Goal: Task Accomplishment & Management: Use online tool/utility

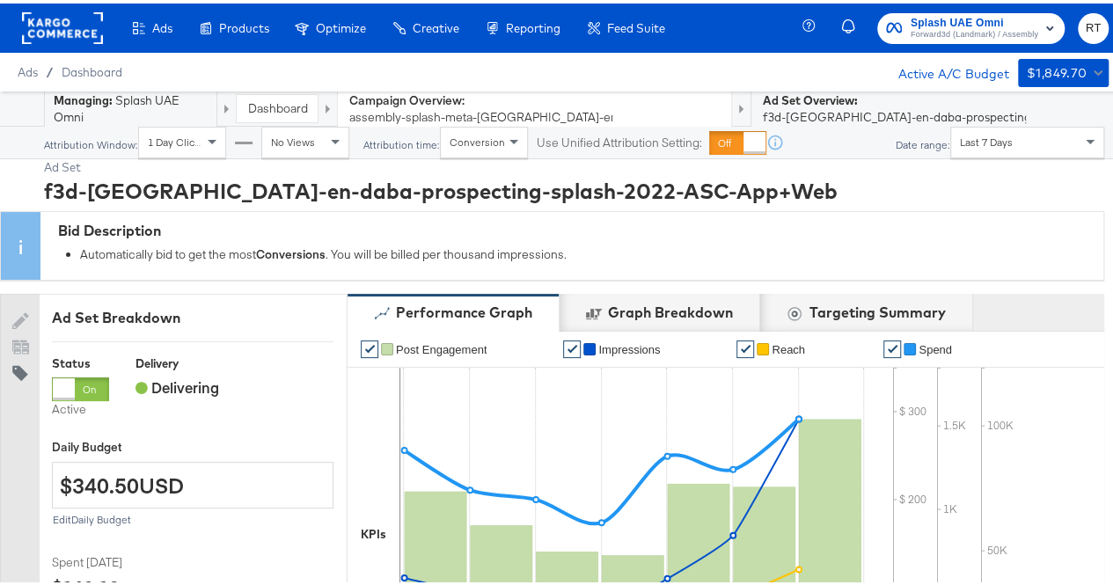
click at [268, 105] on link "Dashboard" at bounding box center [277, 105] width 60 height 16
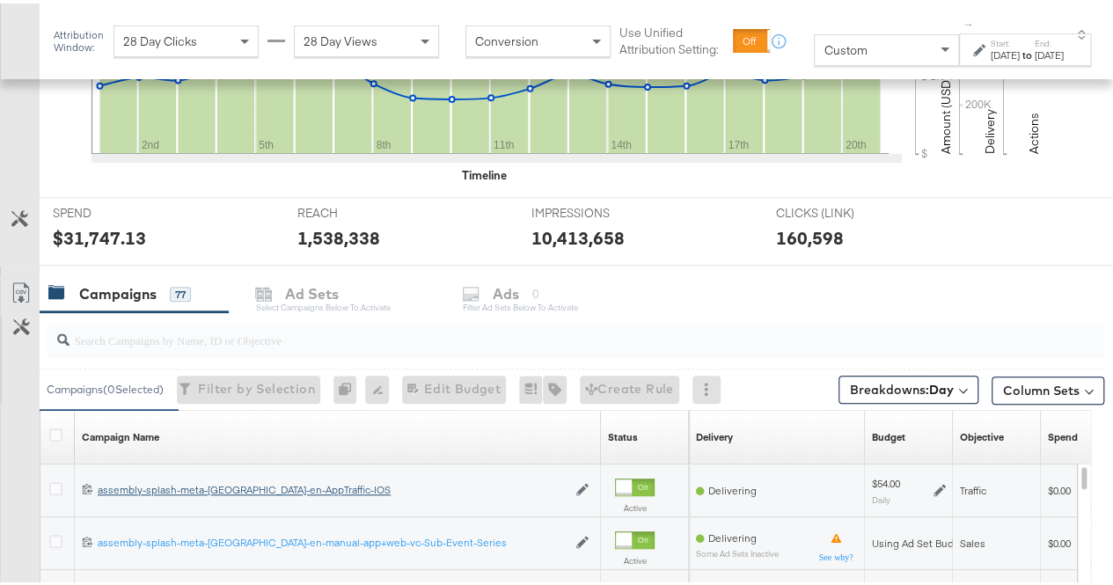
scroll to position [703, 0]
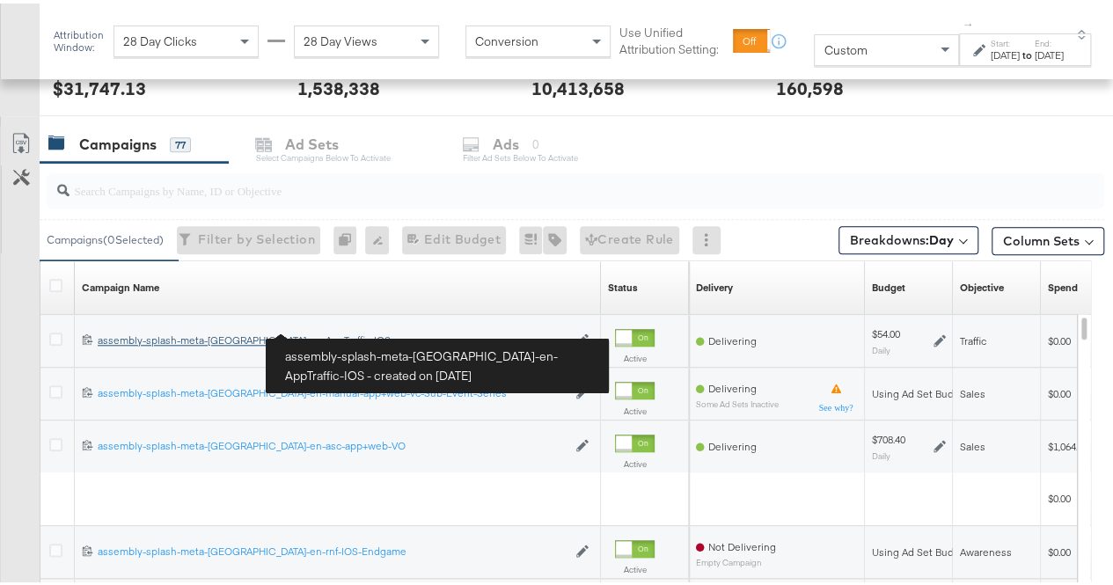
click at [225, 330] on div "assembly-splash-meta-[GEOGRAPHIC_DATA]-en-AppTraffic-IOS assembly-splash-meta-[…" at bounding box center [332, 337] width 469 height 14
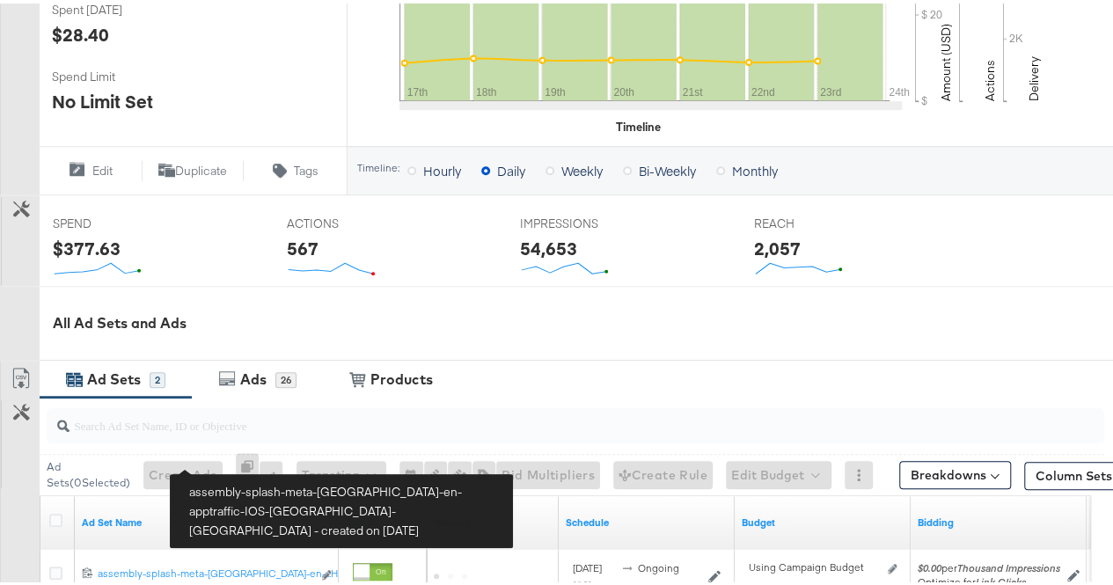
scroll to position [619, 0]
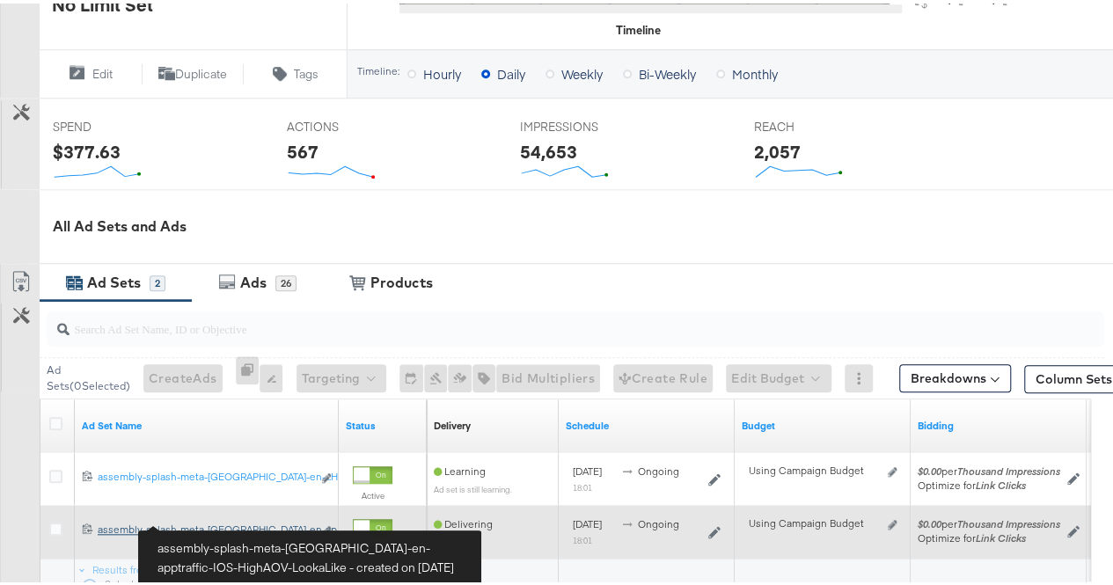
click at [213, 525] on div "assembly-splash-meta-uae-en-apptraffic-IOS-HighAOV-LookaLike assembly-splash-me…" at bounding box center [205, 526] width 214 height 14
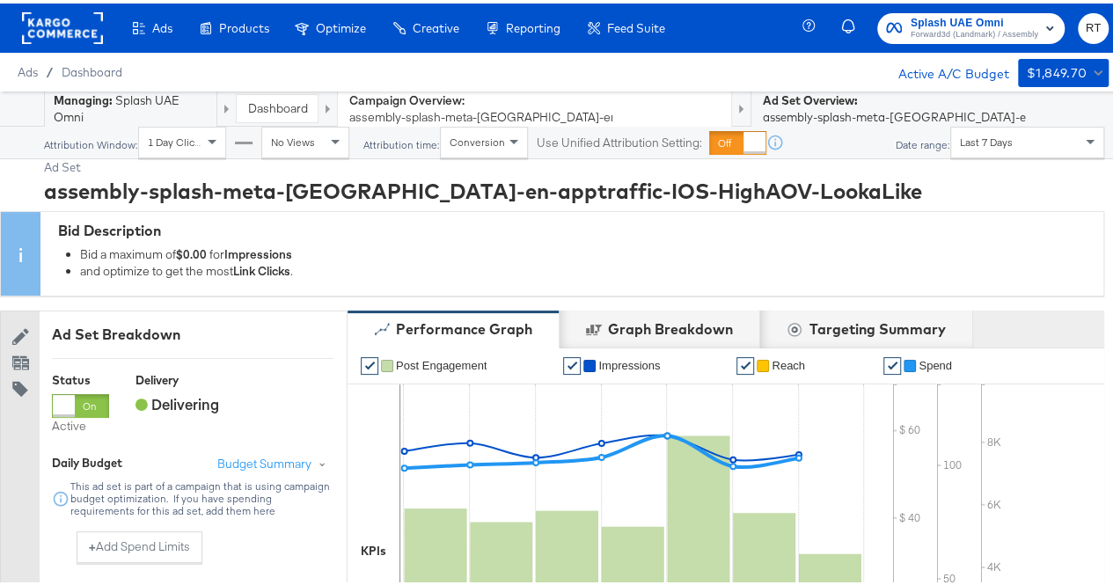
scroll to position [849, 0]
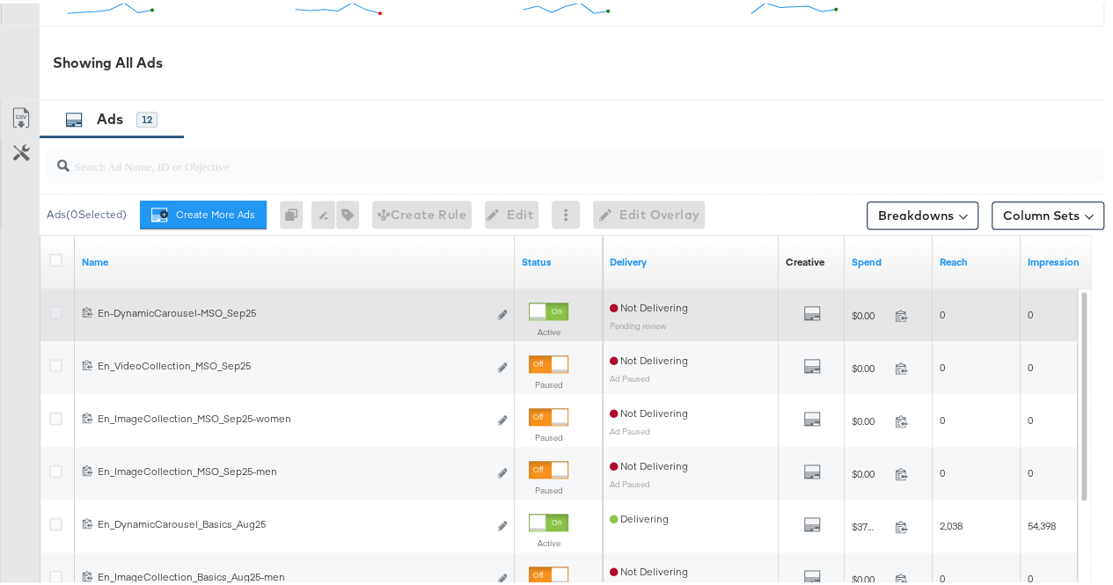
click at [55, 312] on icon at bounding box center [55, 309] width 13 height 13
click at [0, 0] on input "checkbox" at bounding box center [0, 0] width 0 height 0
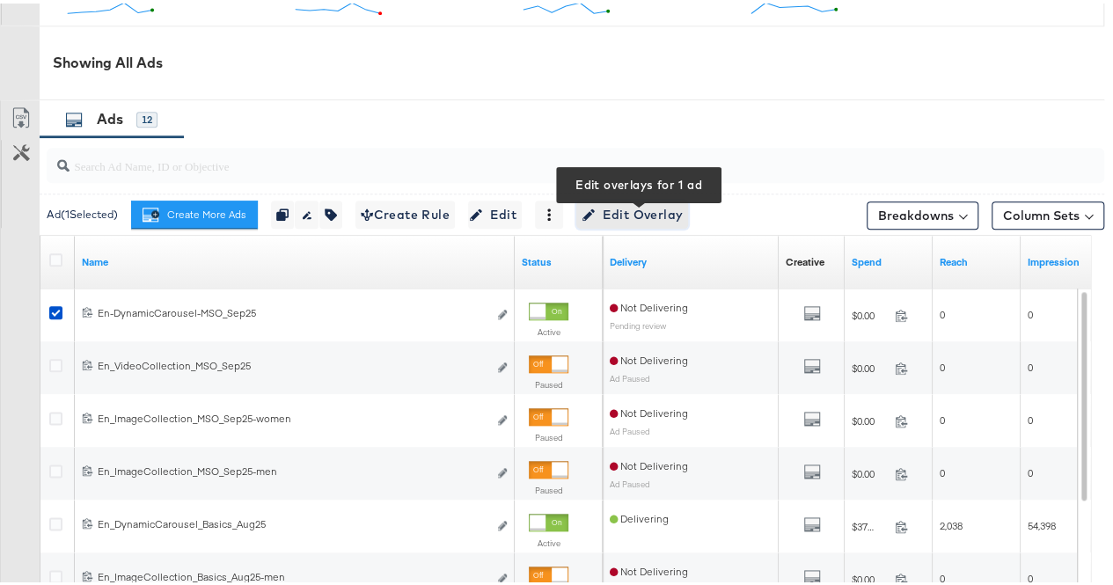
click at [622, 217] on span "Edit Overlay Edit overlays for 1 ad" at bounding box center [632, 212] width 101 height 22
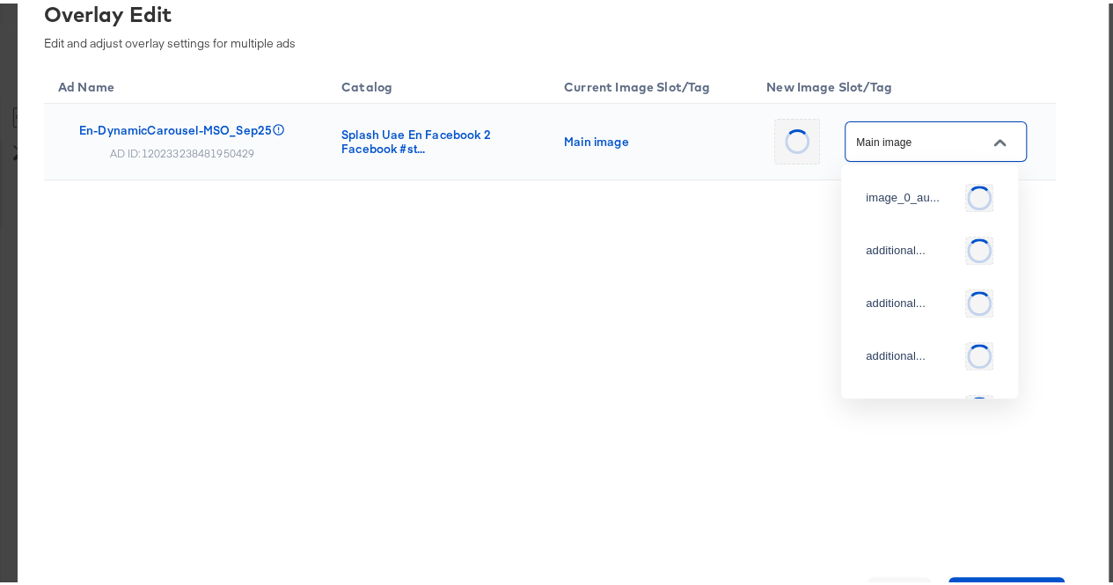
click at [930, 136] on input "Main image" at bounding box center [922, 138] width 139 height 20
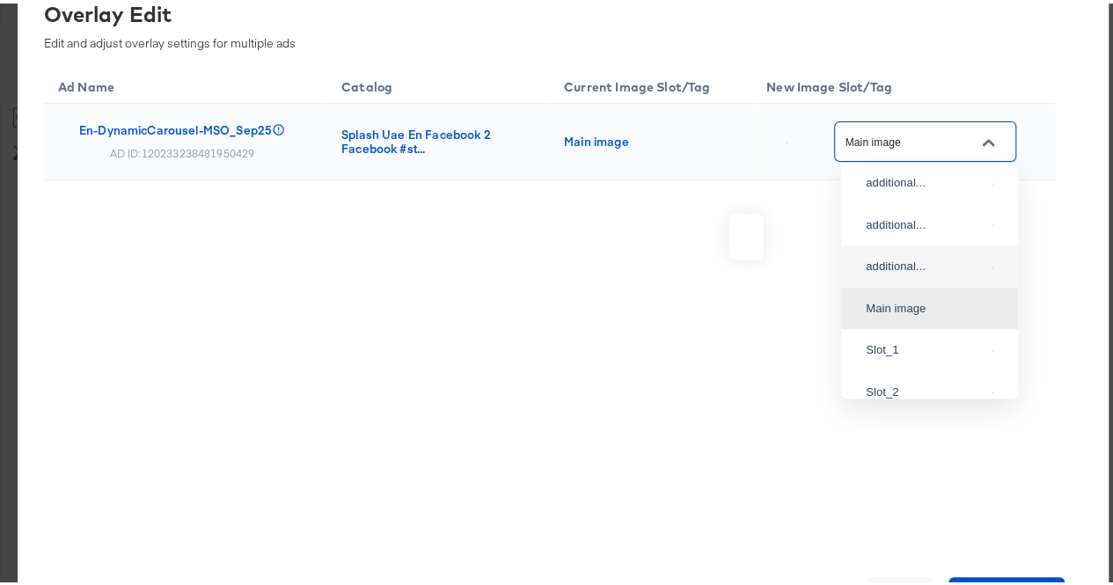
click at [992, 265] on img at bounding box center [993, 264] width 2 height 2
type input "additional_overlay_4"
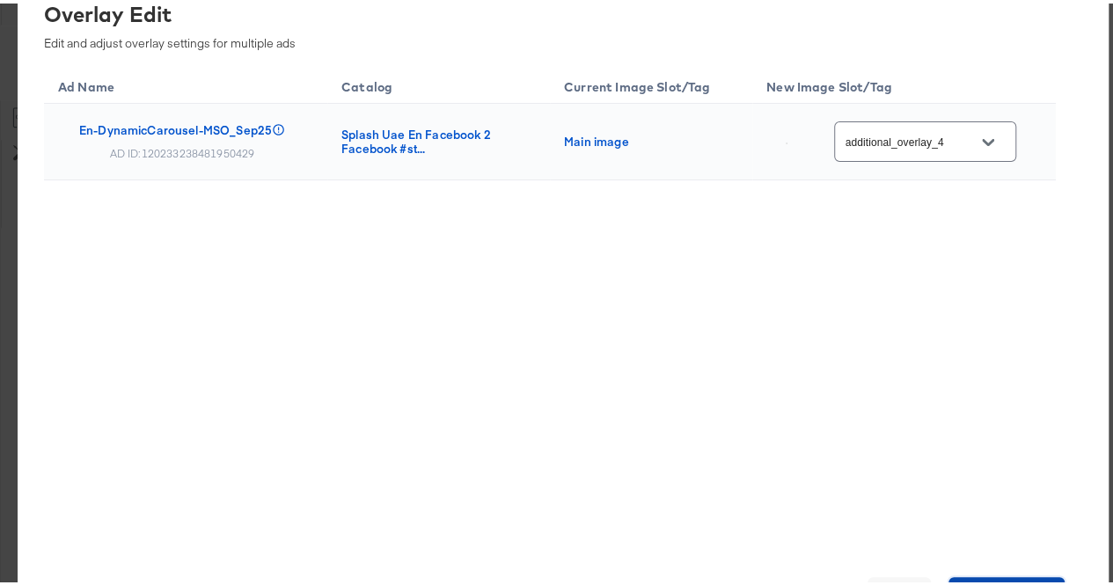
click at [981, 578] on button "Save Changes" at bounding box center [1007, 591] width 117 height 35
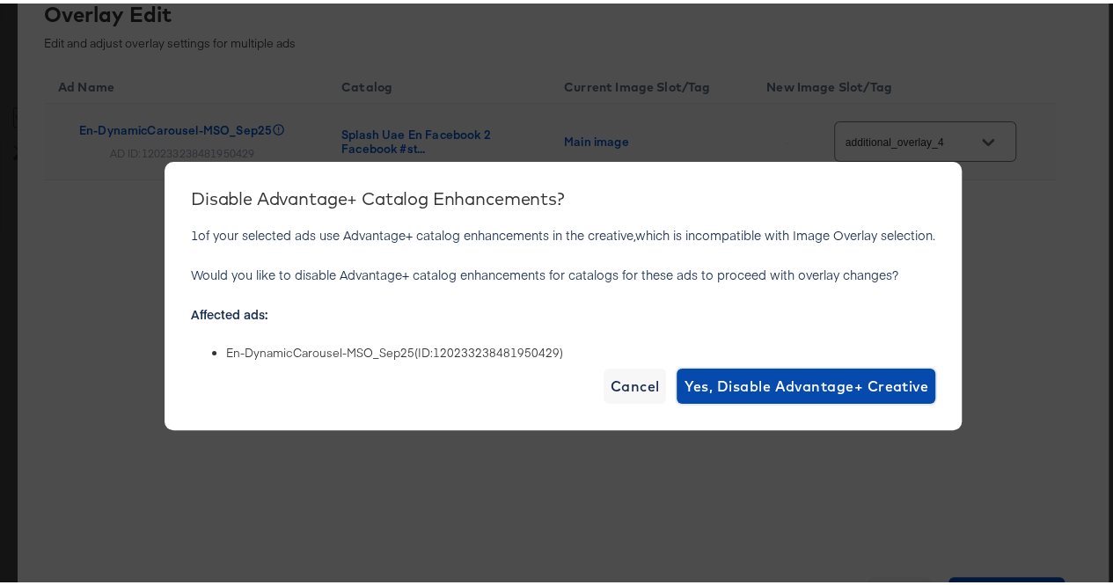
click at [824, 392] on span "Yes, Disable Advantage+ Creative" at bounding box center [806, 382] width 245 height 25
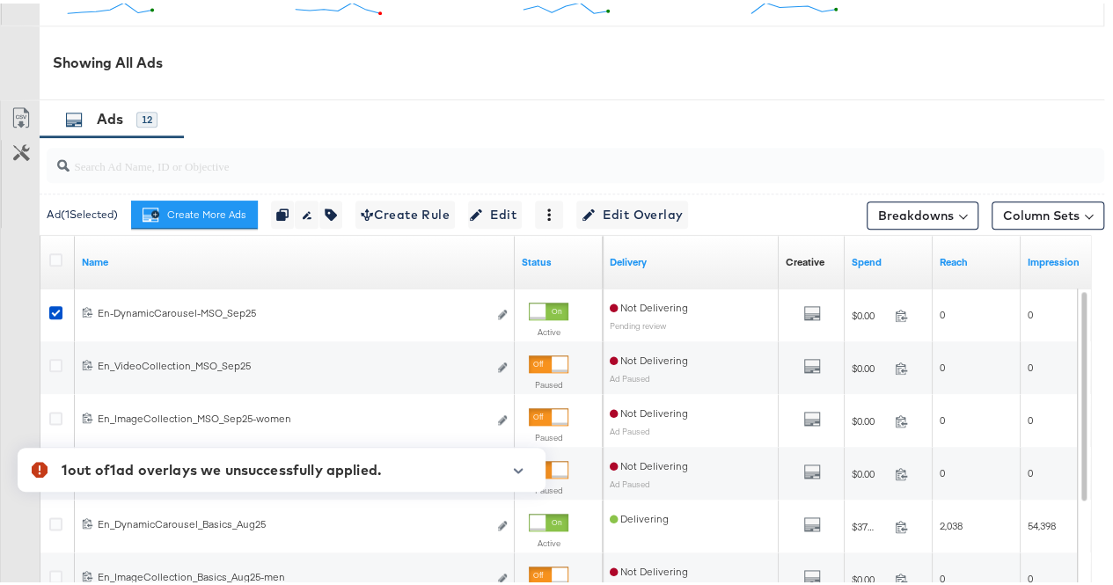
click at [41, 466] on icon at bounding box center [40, 466] width 16 height 16
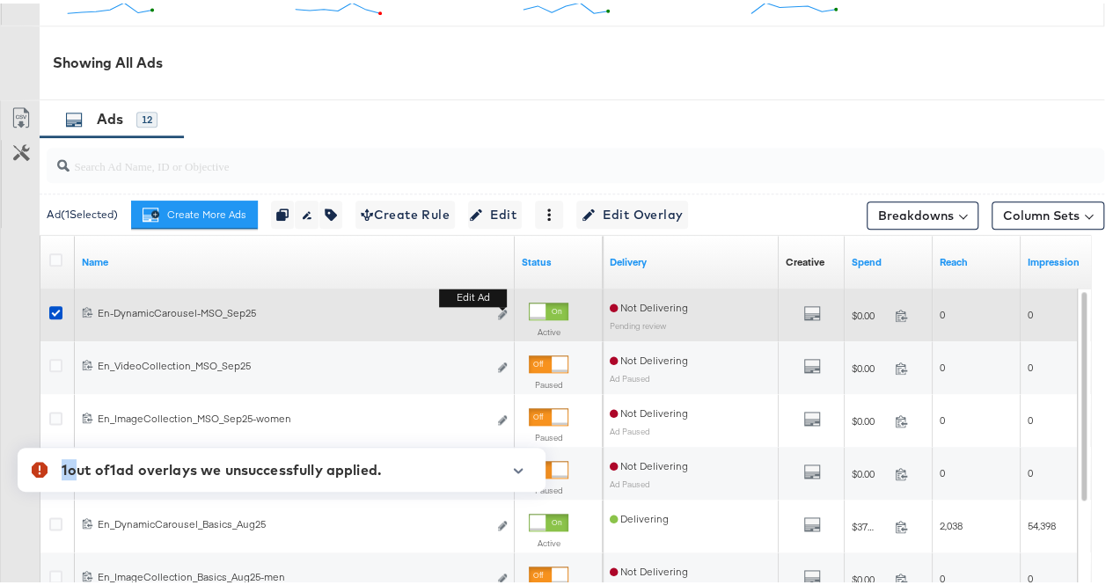
click at [500, 321] on button "Edit ad" at bounding box center [502, 312] width 11 height 18
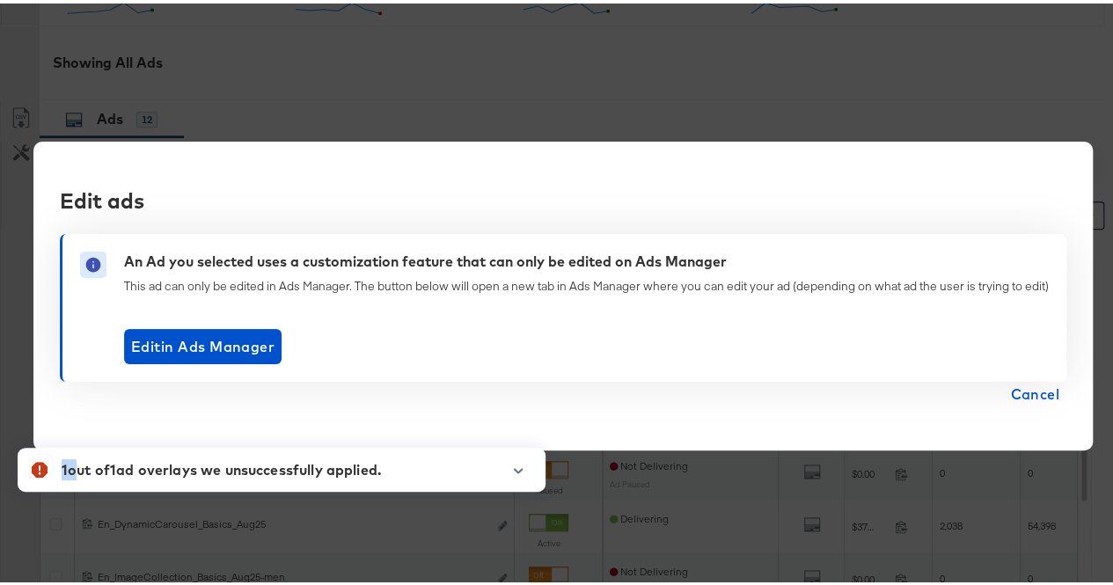
click at [1044, 387] on span "Cancel" at bounding box center [1034, 390] width 49 height 25
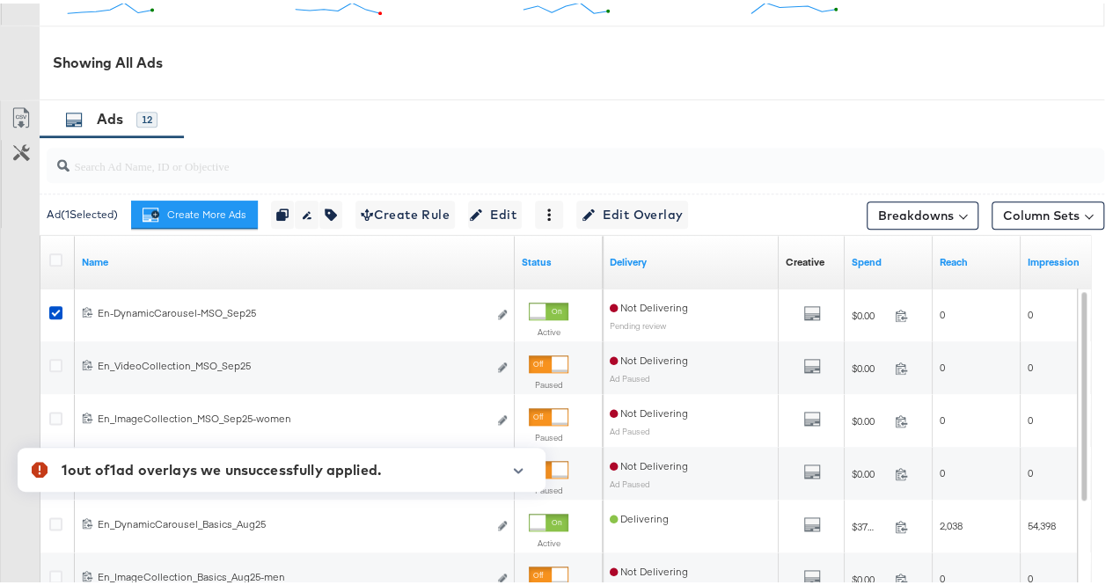
click at [0, 497] on div "1 out of 1 ad overlays we unsuccessfully applied. Review the following ad overl…" at bounding box center [281, 466] width 563 height 79
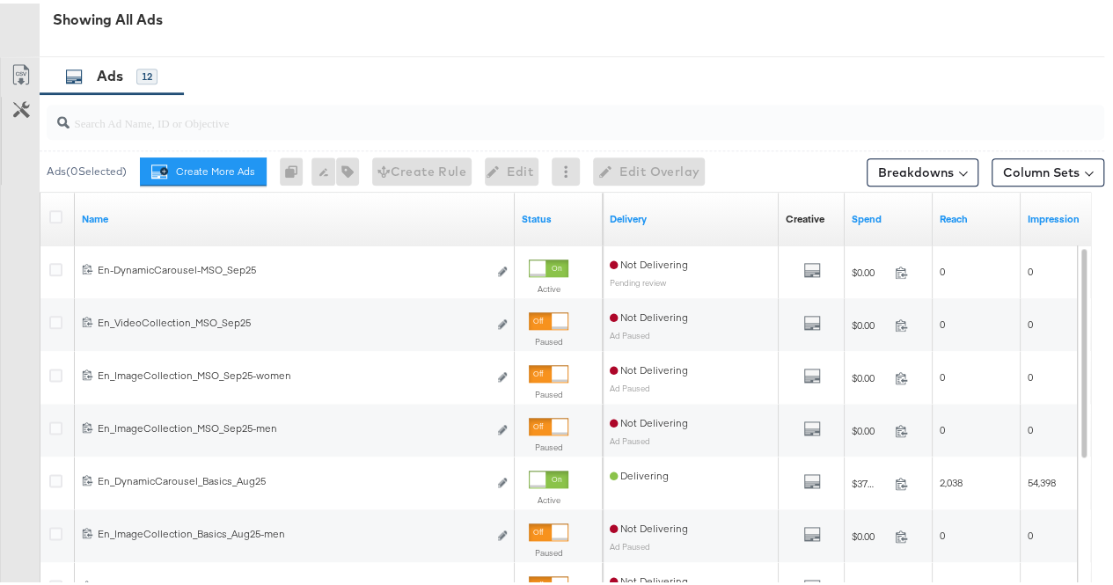
scroll to position [897, 0]
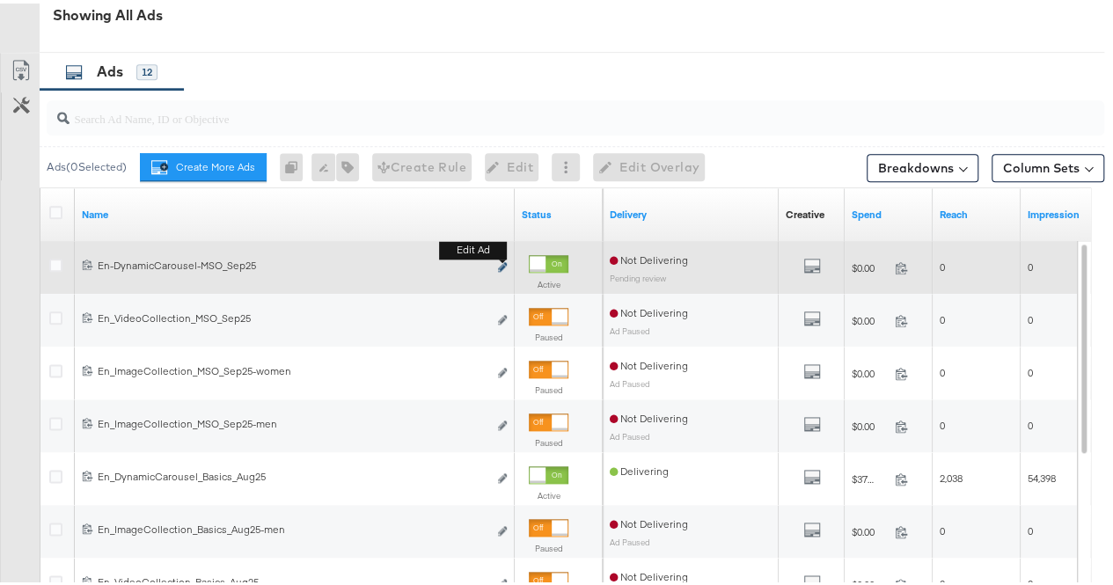
click at [502, 266] on icon "link" at bounding box center [502, 264] width 9 height 10
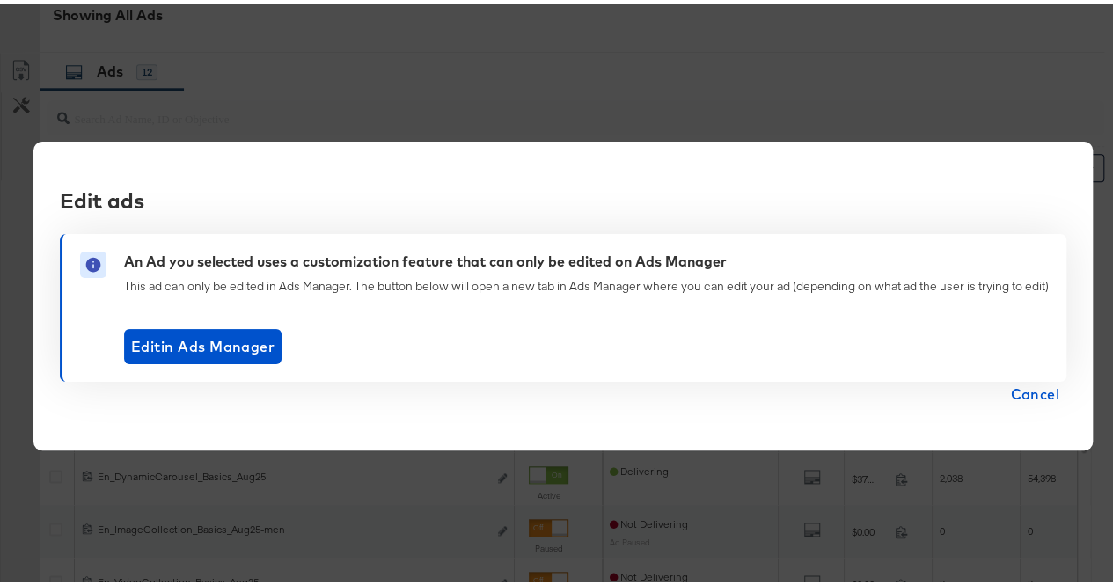
click at [1027, 393] on span "Cancel" at bounding box center [1034, 390] width 49 height 25
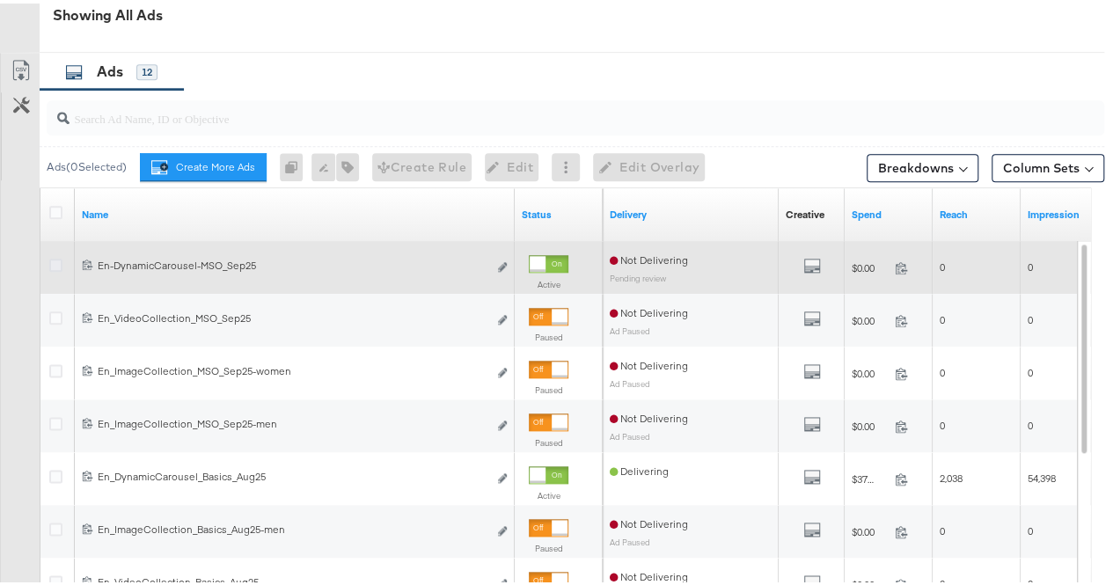
click at [60, 264] on icon at bounding box center [55, 261] width 13 height 13
click at [0, 0] on input "checkbox" at bounding box center [0, 0] width 0 height 0
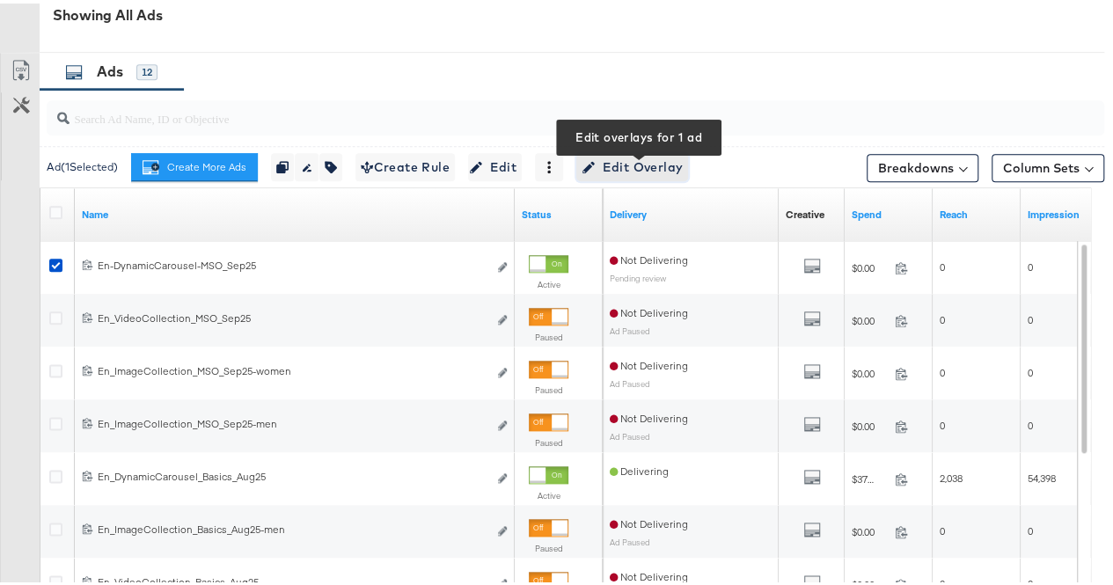
click at [624, 164] on span "Edit Overlay Edit overlays for 1 ad" at bounding box center [632, 164] width 101 height 22
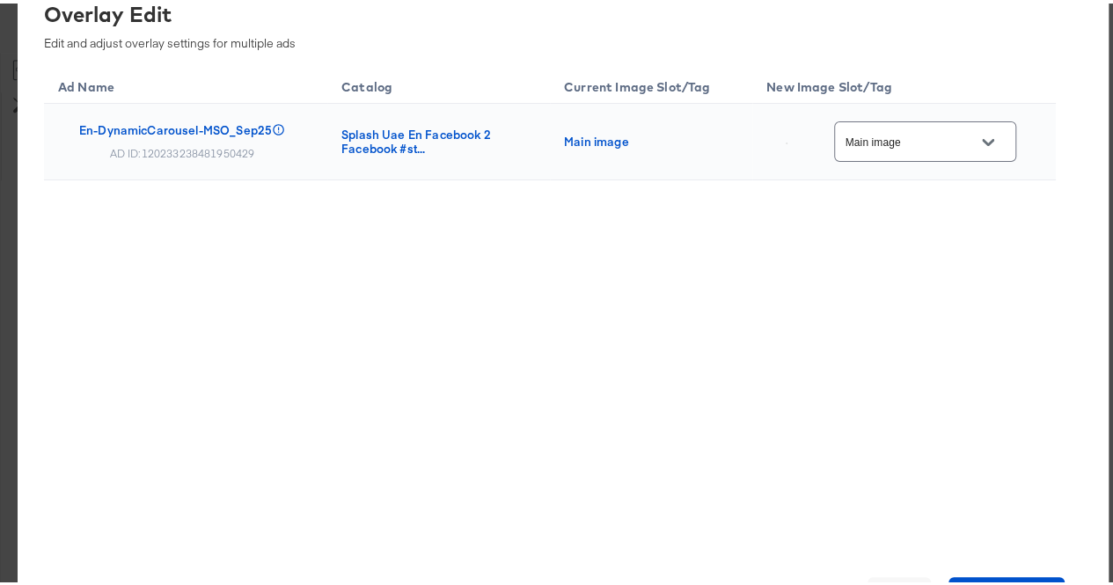
scroll to position [946, 0]
click at [989, 140] on icon "Open" at bounding box center [988, 139] width 12 height 7
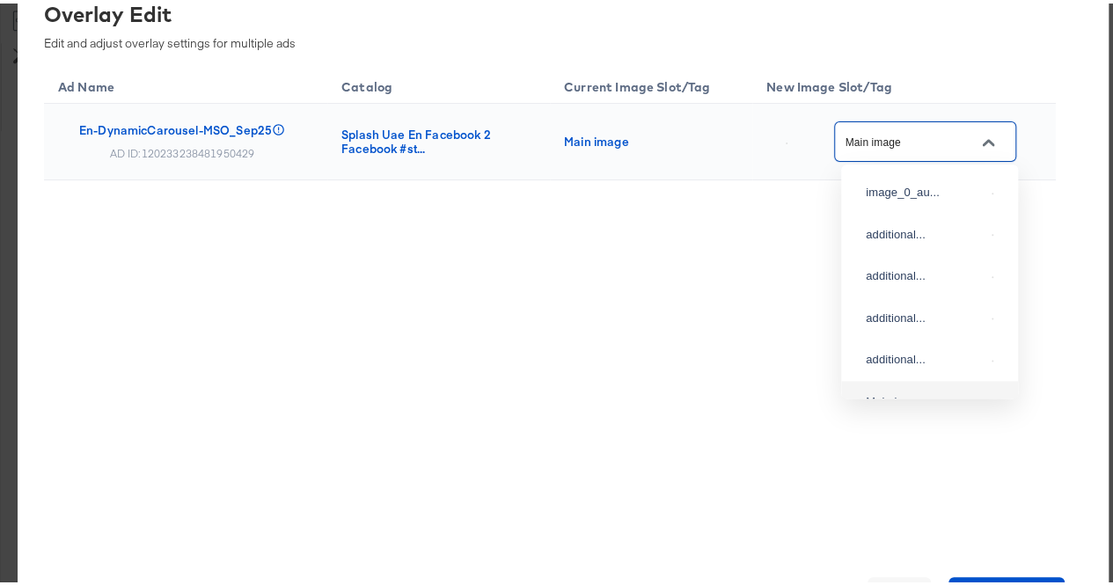
scroll to position [93, 0]
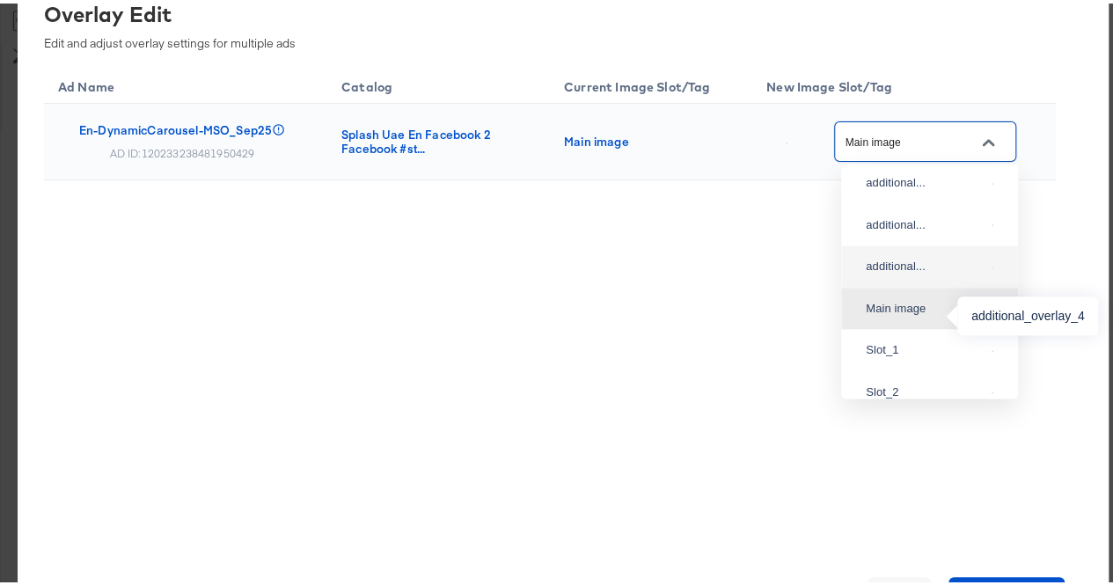
click at [905, 272] on div "additional..." at bounding box center [925, 263] width 119 height 18
type input "additional_overlay_4"
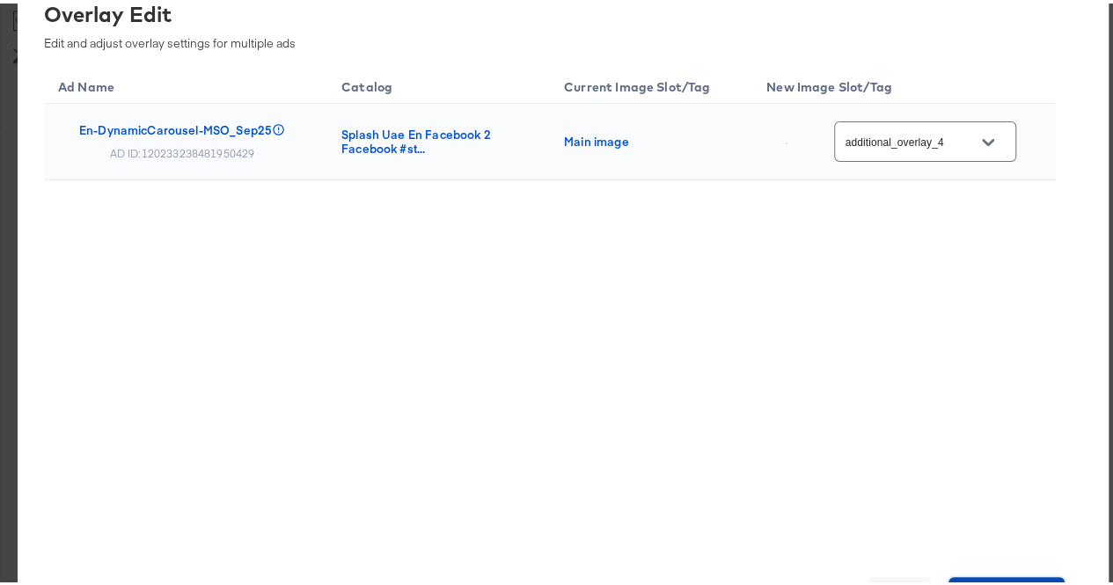
click at [979, 578] on button "Save Changes" at bounding box center [1007, 591] width 117 height 35
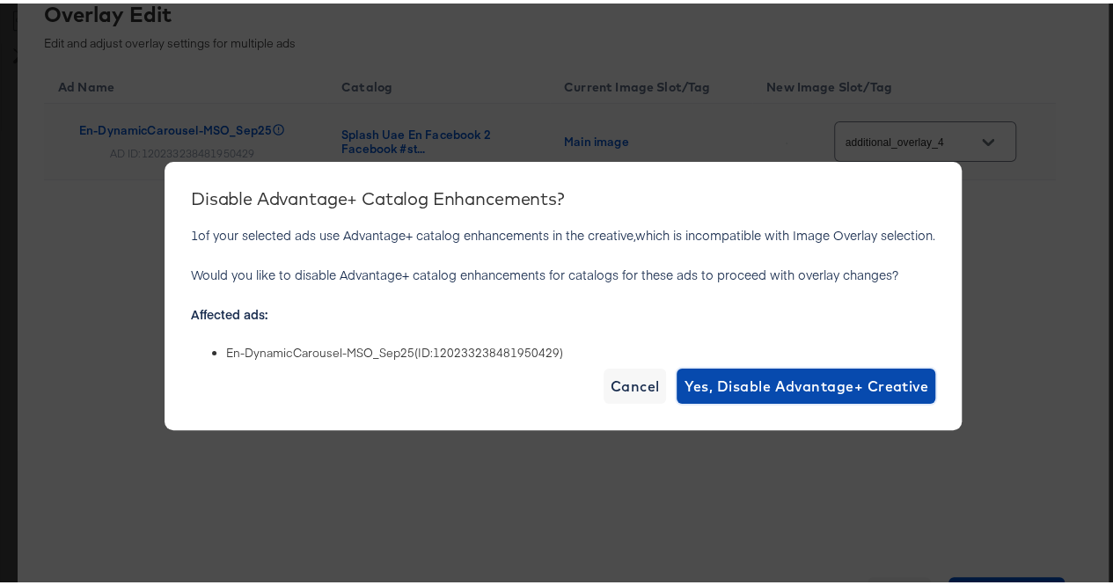
click at [817, 388] on span "Yes, Disable Advantage+ Creative" at bounding box center [806, 382] width 245 height 25
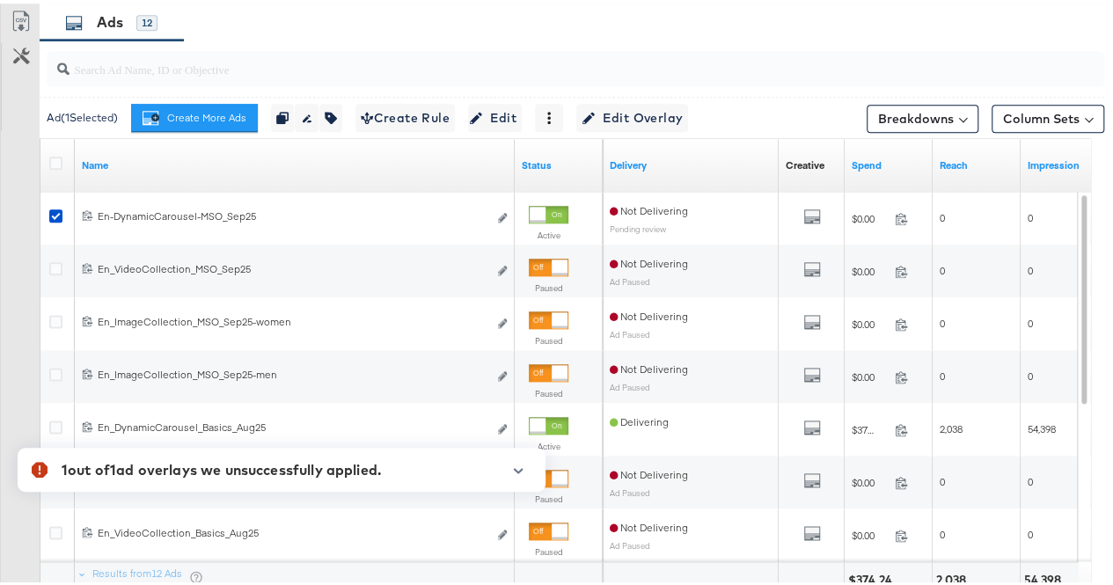
click at [516, 469] on icon "button" at bounding box center [519, 467] width 10 height 5
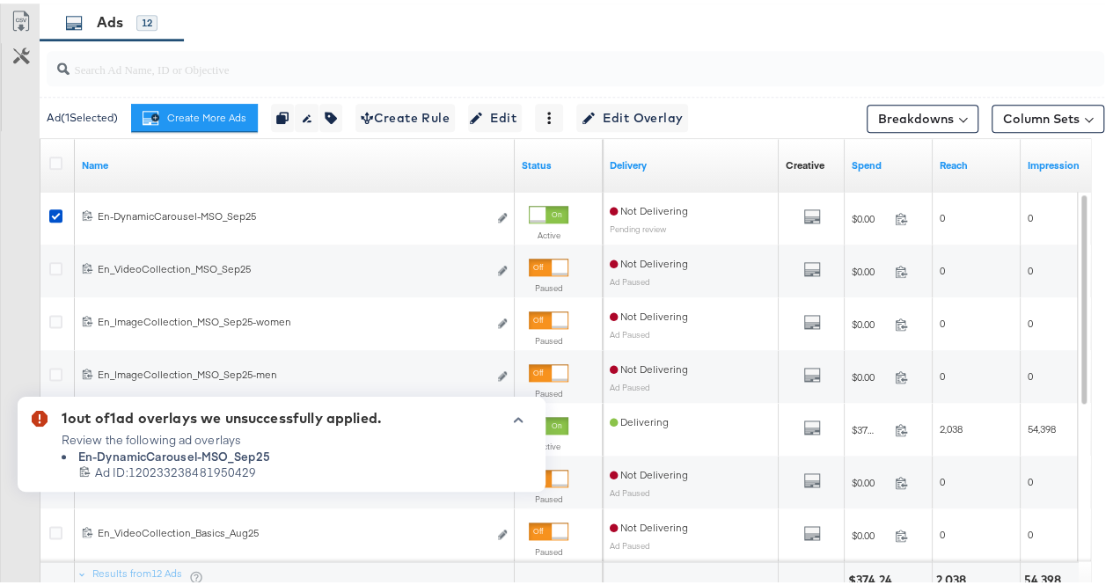
click at [200, 471] on span "Ad ID: 120233238481950429" at bounding box center [175, 469] width 161 height 17
click at [285, 452] on li "En-DynamicCarousel-MSO_Sep25" at bounding box center [221, 453] width 319 height 17
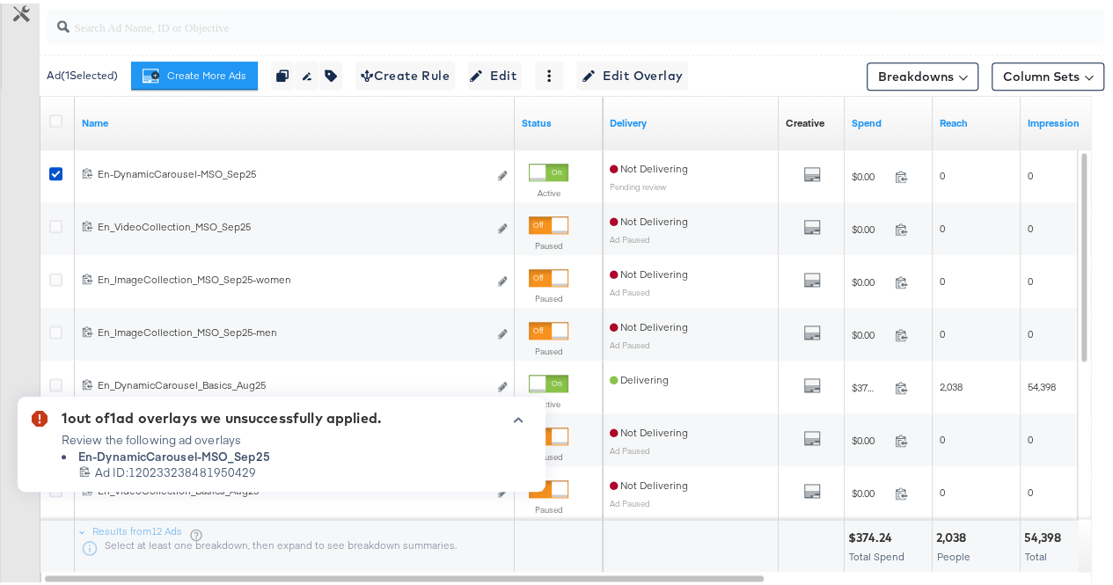
scroll to position [986, 0]
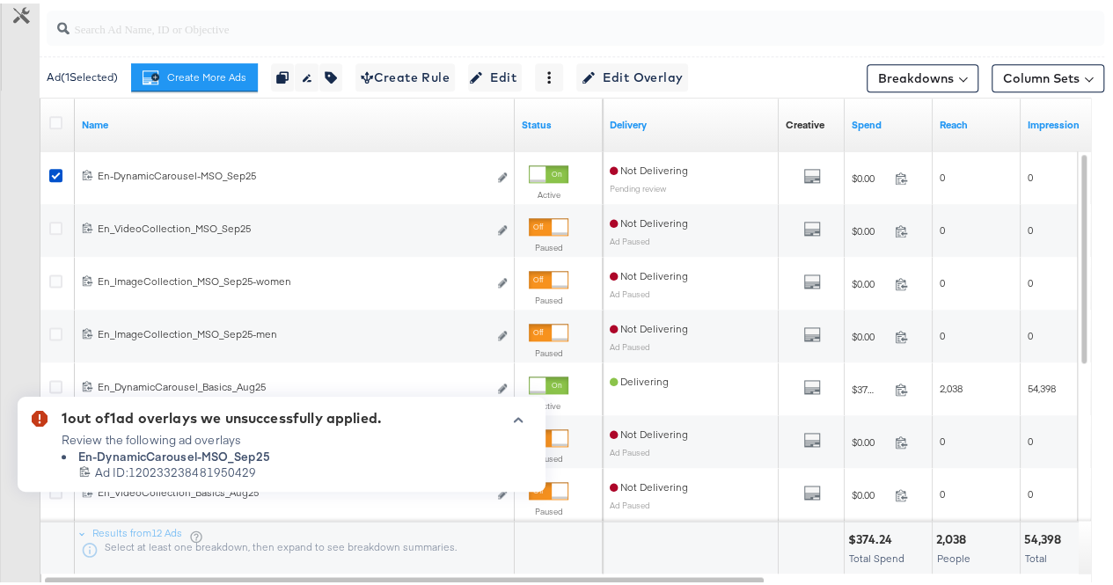
click at [516, 419] on icon "button" at bounding box center [518, 417] width 12 height 10
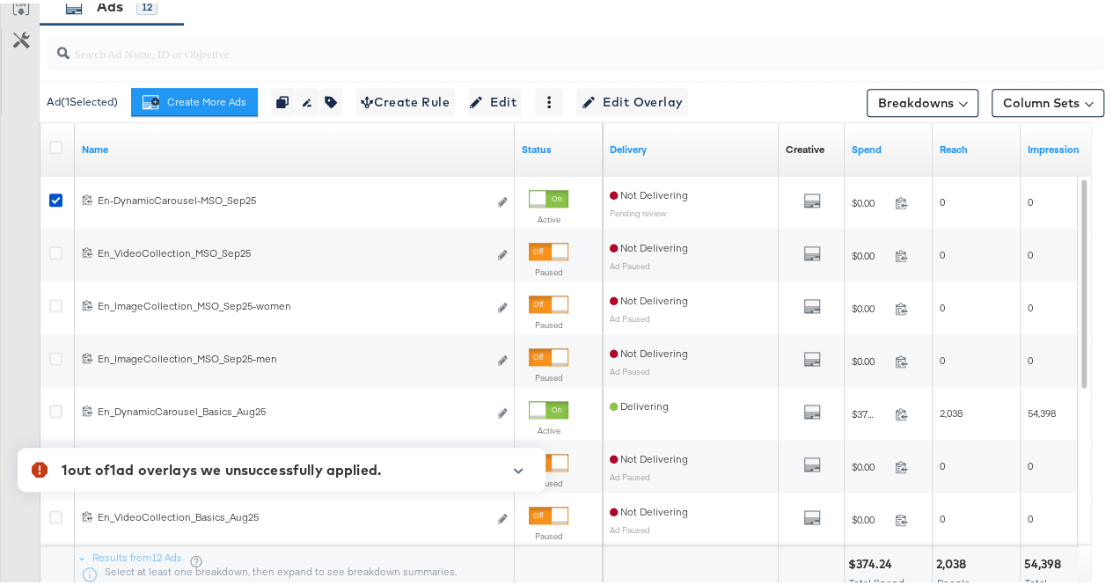
scroll to position [963, 0]
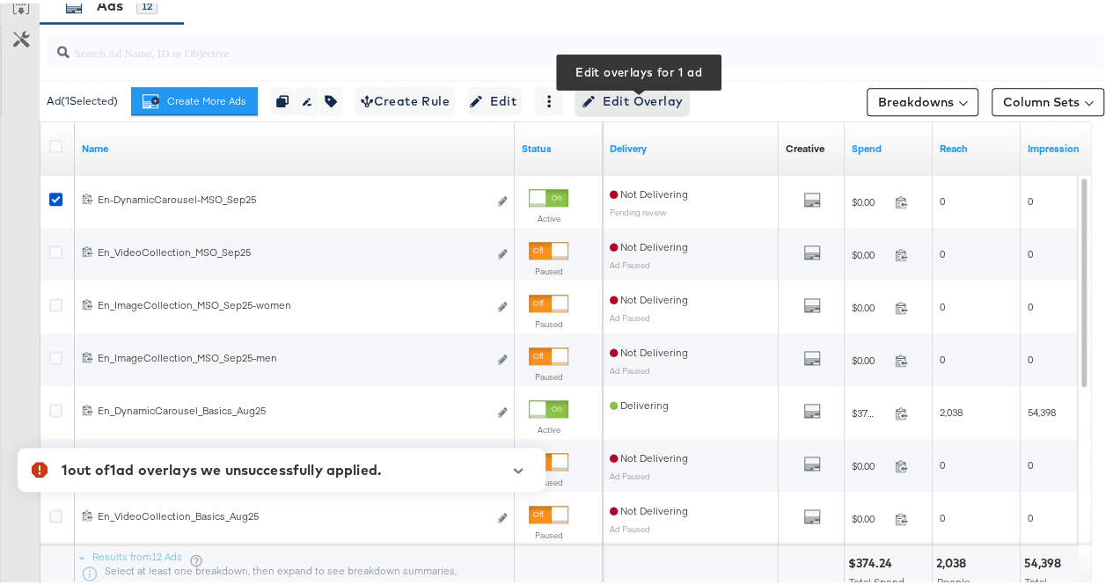
click at [631, 100] on span "Edit Overlay Edit overlays for 1 ad" at bounding box center [632, 98] width 101 height 22
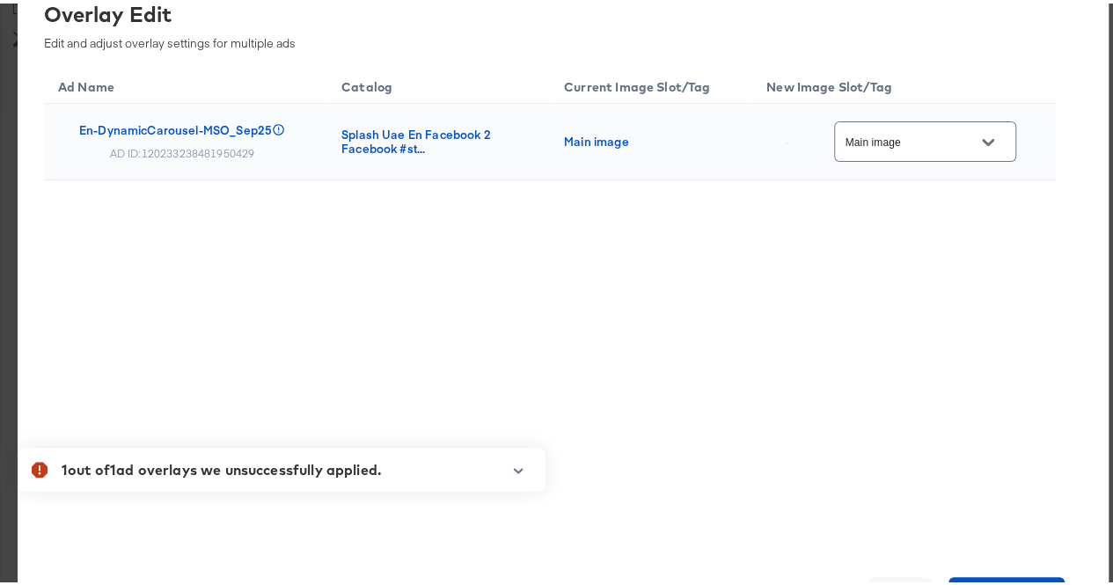
scroll to position [938, 0]
click at [989, 150] on button "Open" at bounding box center [988, 139] width 26 height 26
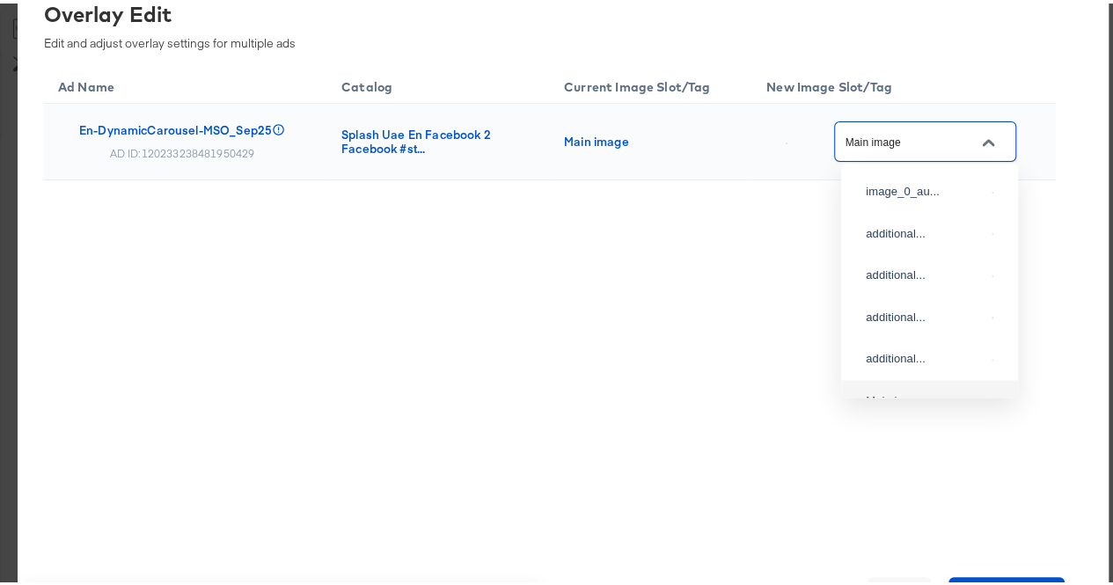
scroll to position [93, 0]
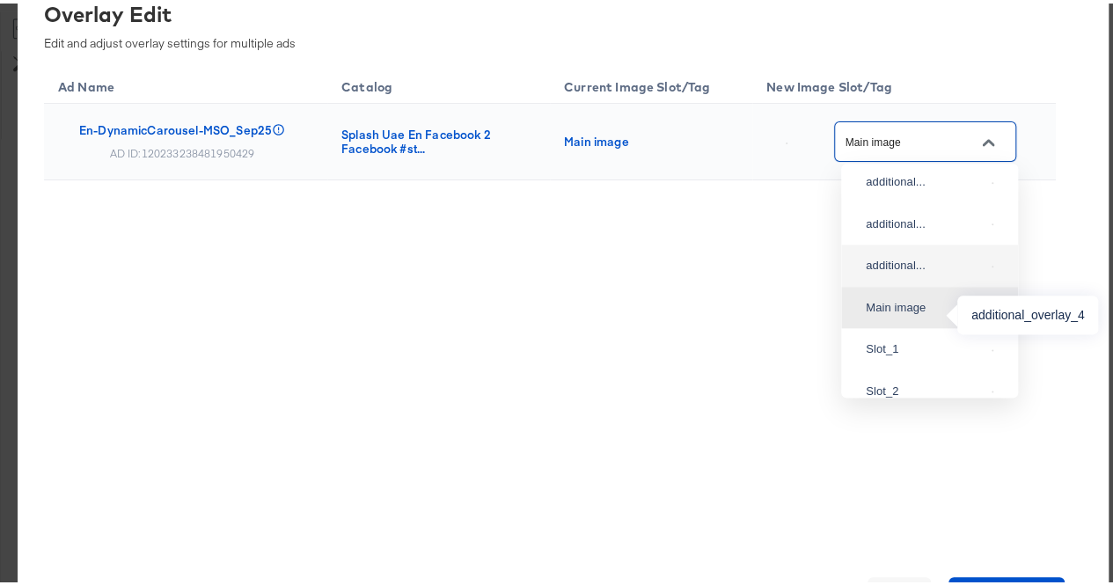
click at [895, 271] on div "additional..." at bounding box center [925, 262] width 119 height 18
type input "additional_overlay_4"
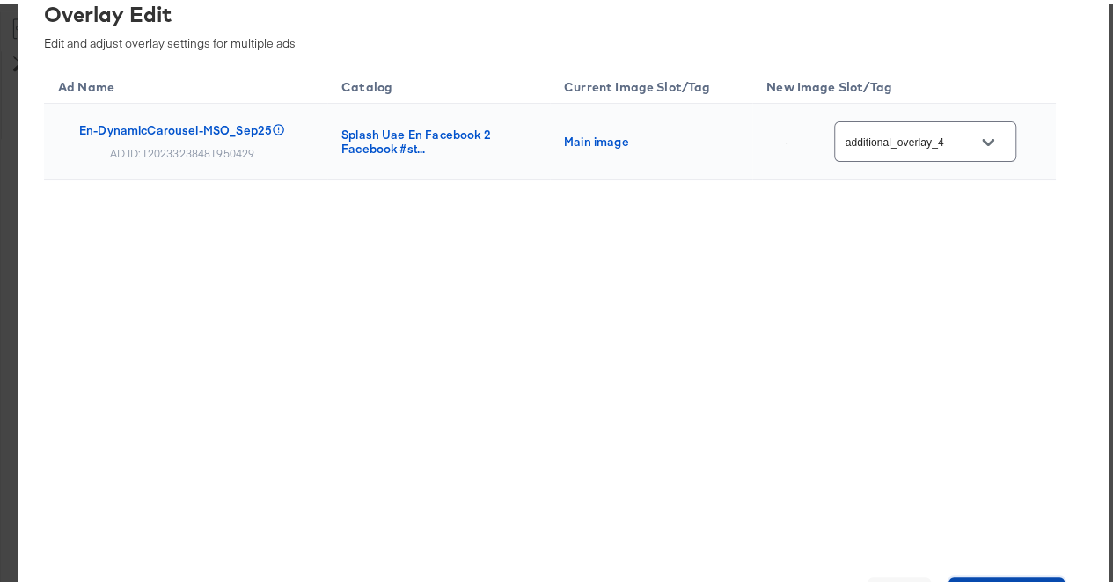
click at [993, 580] on span "Save Changes" at bounding box center [1007, 591] width 103 height 25
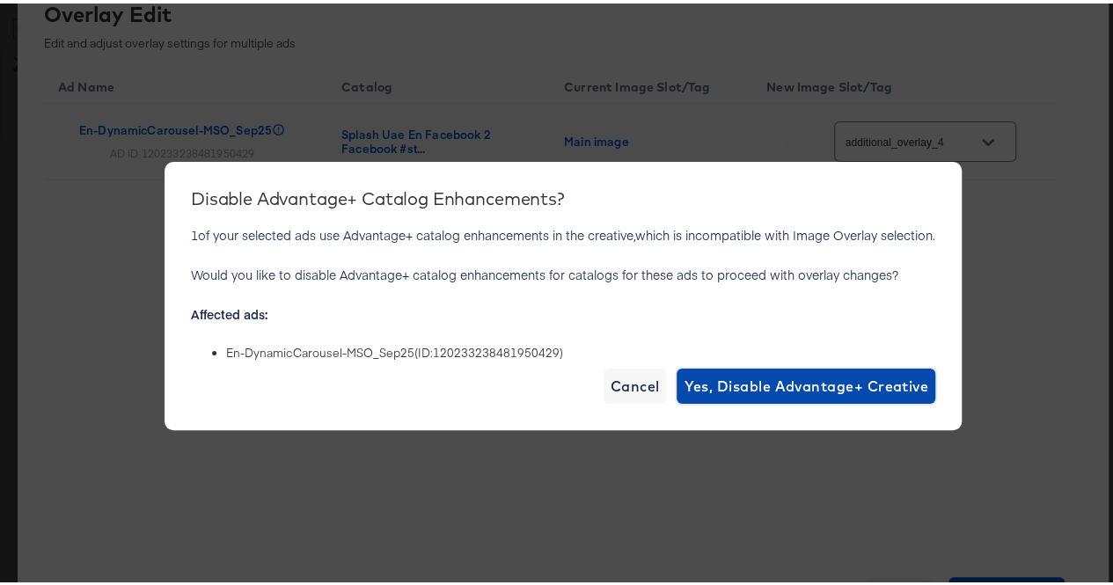
click at [788, 380] on span "Yes, Disable Advantage+ Creative" at bounding box center [806, 382] width 245 height 25
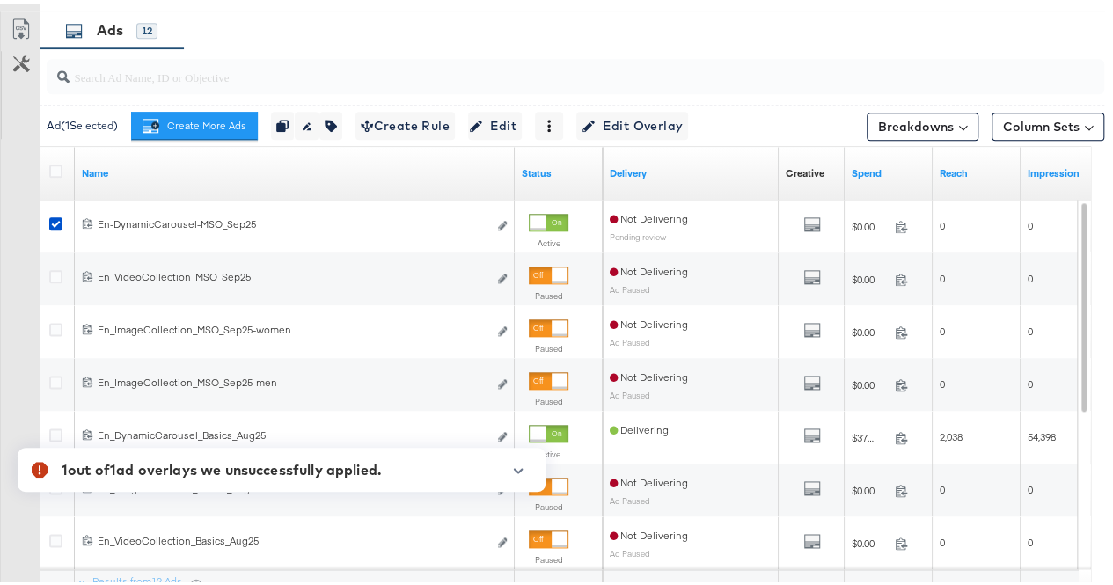
click at [272, 469] on div "1 out of 1 ad overlays we unsuccessfully applied." at bounding box center [221, 466] width 319 height 21
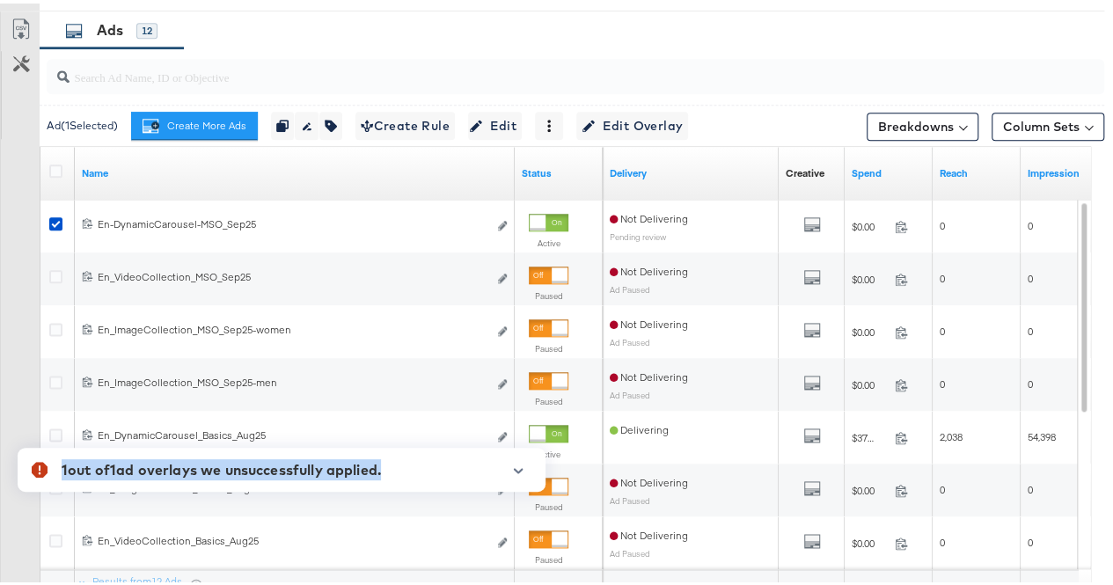
click at [272, 469] on div "1 out of 1 ad overlays we unsuccessfully applied." at bounding box center [221, 466] width 319 height 21
click at [523, 464] on icon "button" at bounding box center [518, 468] width 12 height 10
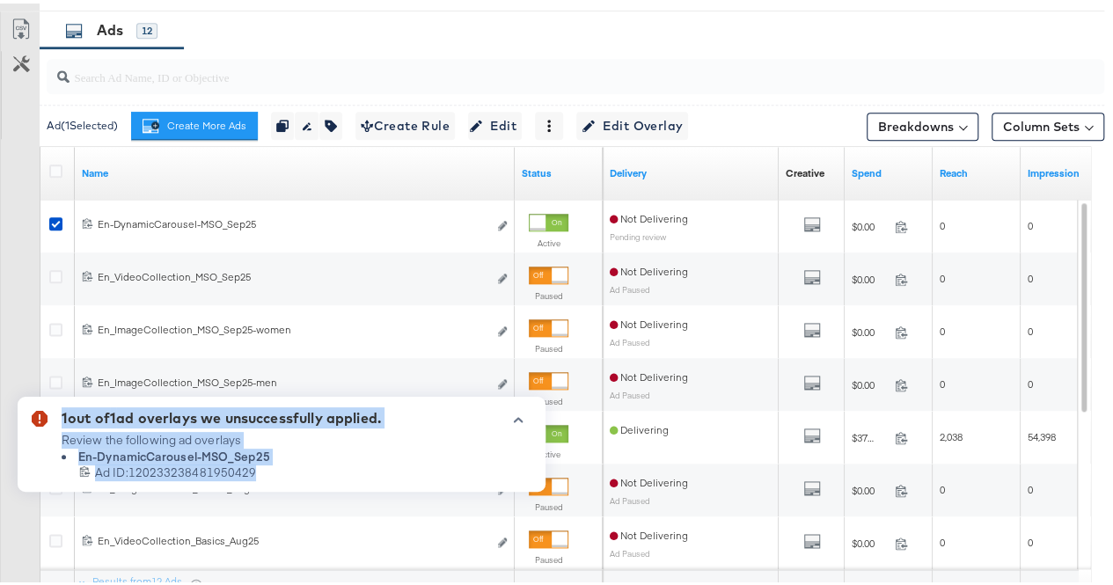
click at [282, 457] on li "En-DynamicCarousel-MSO_Sep25" at bounding box center [221, 453] width 319 height 17
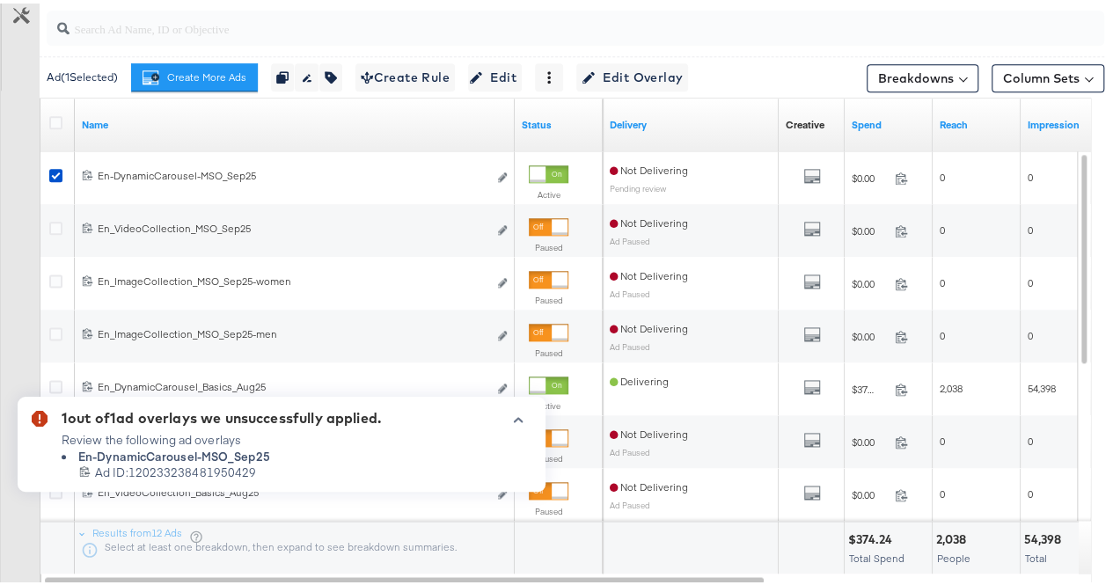
scroll to position [981, 0]
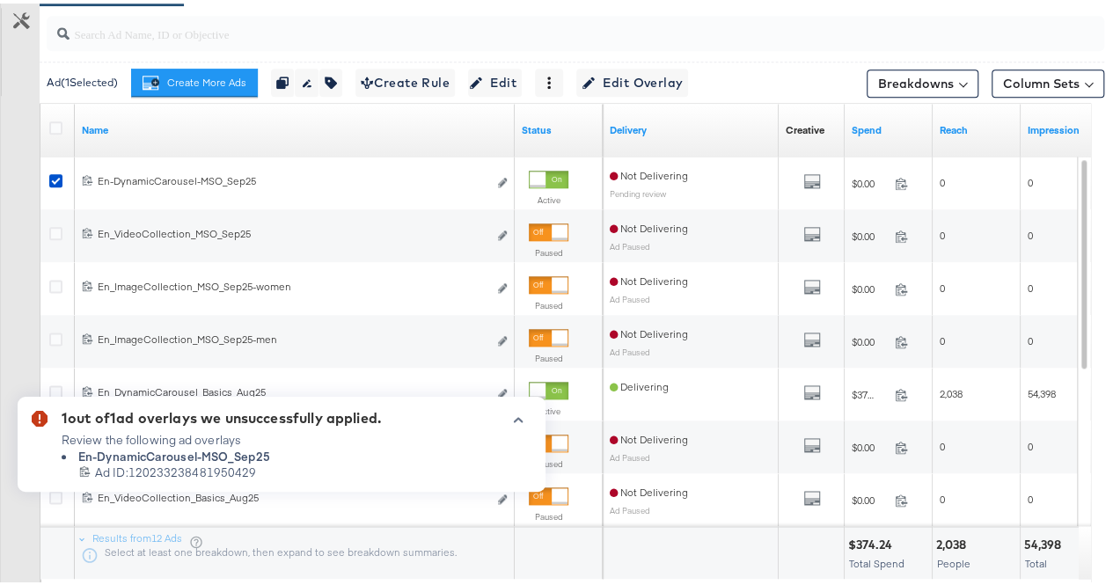
click at [0, 302] on div "Customize KPIs Export as CSV" at bounding box center [20, 277] width 40 height 625
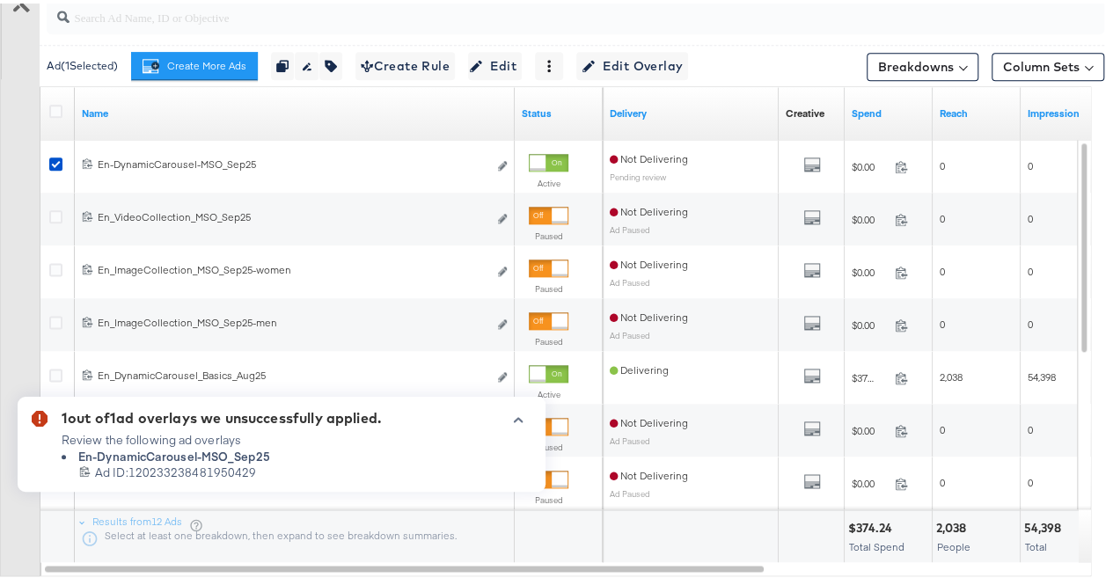
scroll to position [1009, 0]
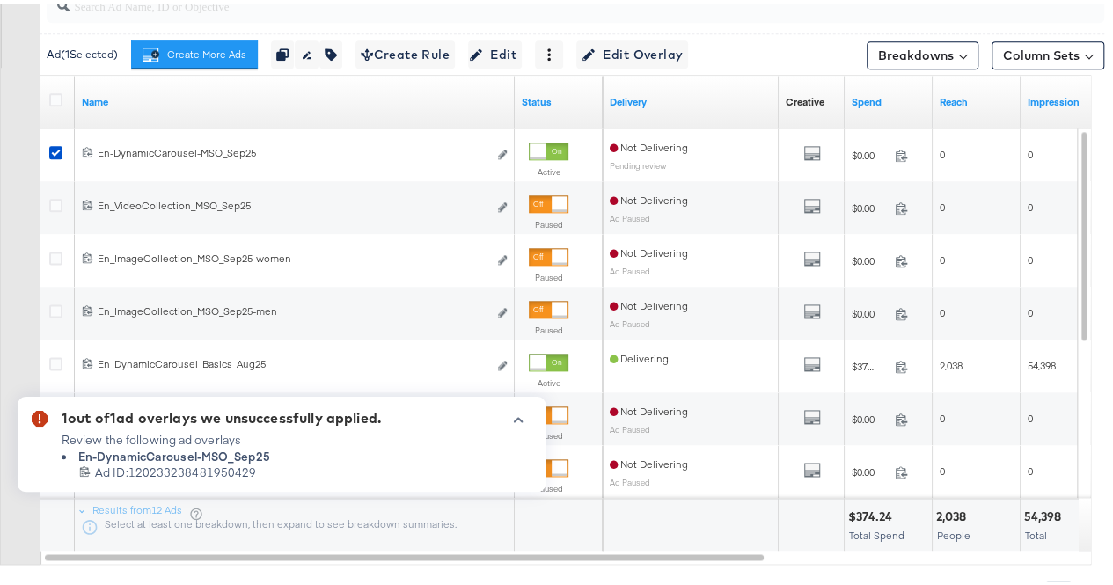
click at [525, 422] on div at bounding box center [511, 447] width 40 height 81
click at [522, 419] on icon "button" at bounding box center [519, 416] width 10 height 5
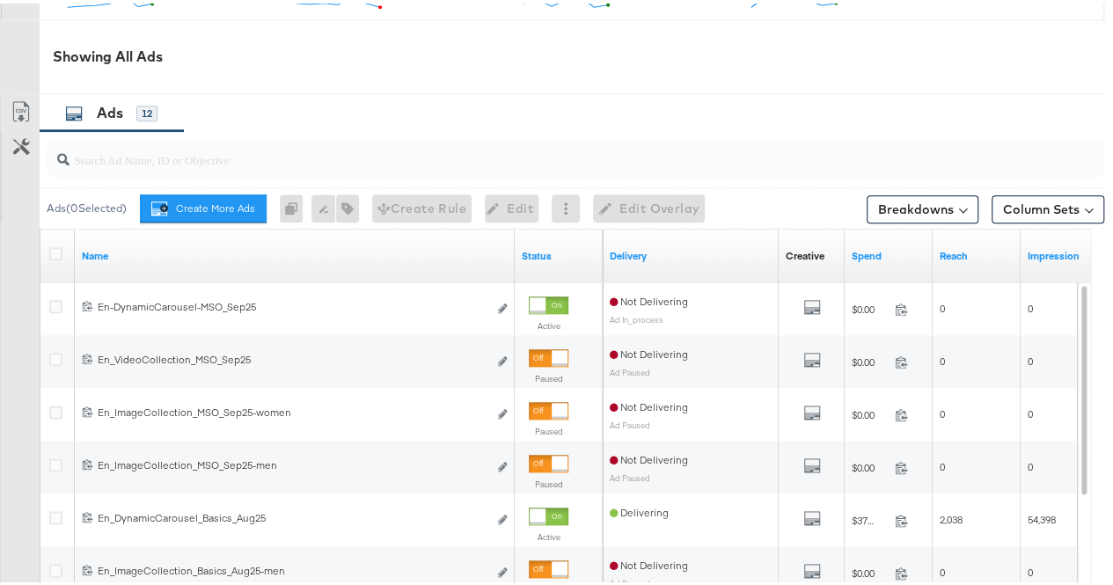
scroll to position [856, 0]
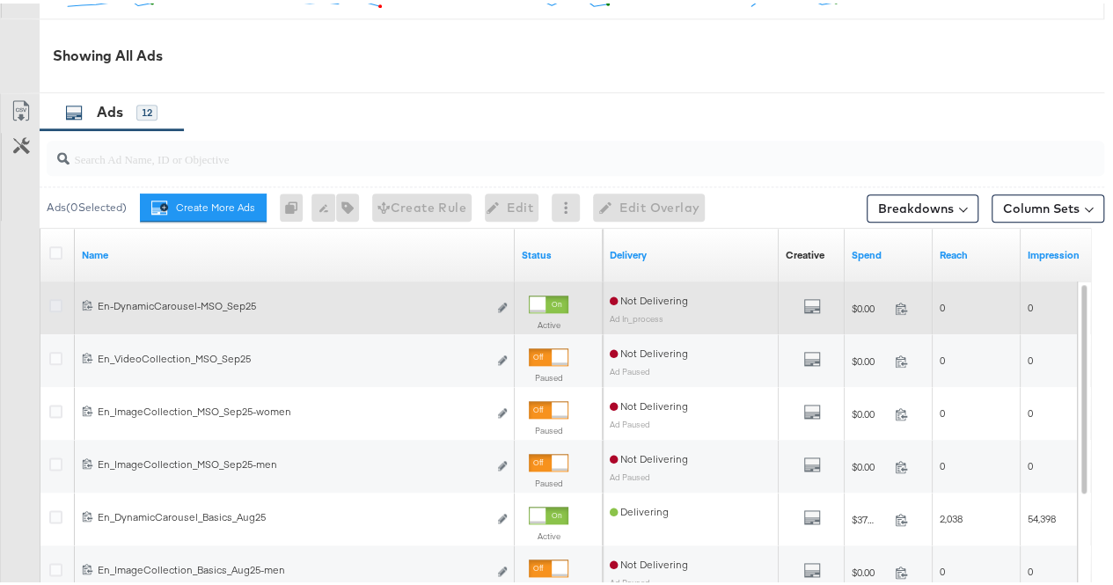
click at [53, 305] on icon at bounding box center [55, 302] width 13 height 13
click at [0, 0] on input "checkbox" at bounding box center [0, 0] width 0 height 0
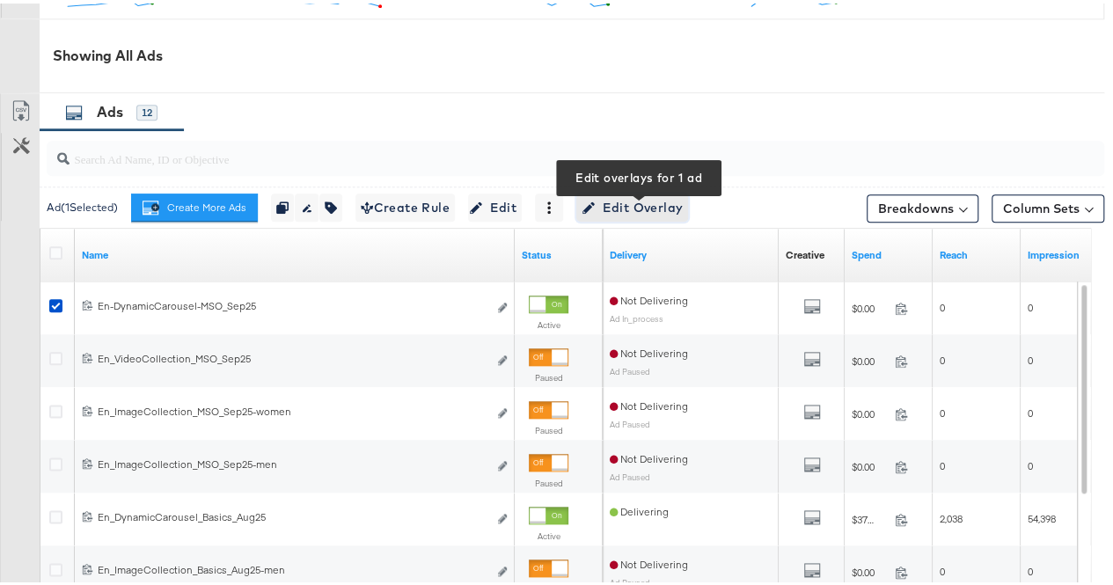
click at [610, 209] on span "Edit Overlay Edit overlays for 1 ad" at bounding box center [632, 205] width 101 height 22
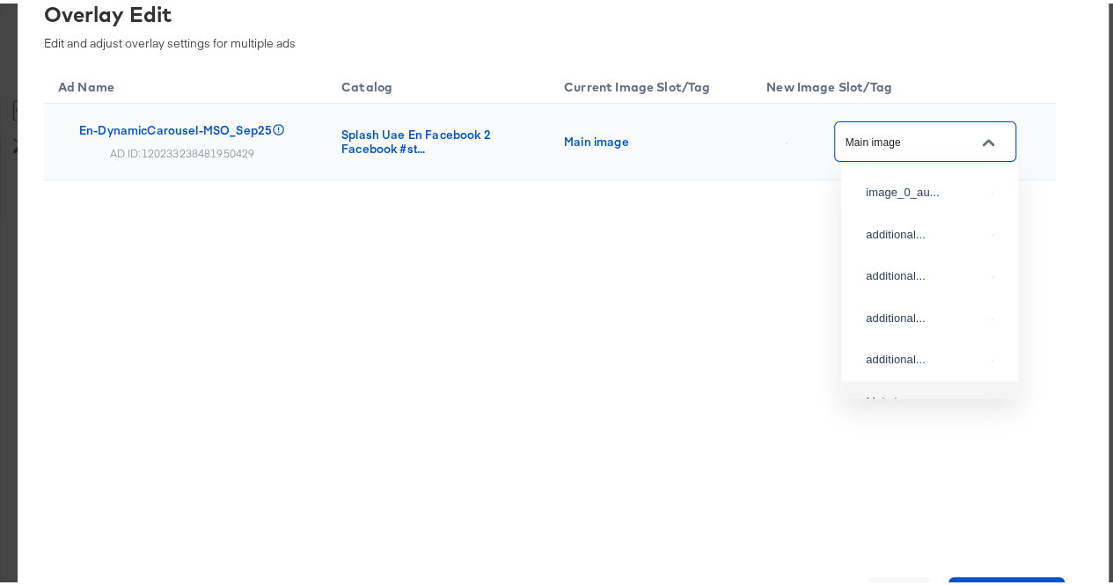
click at [961, 138] on input "Main image" at bounding box center [911, 138] width 139 height 20
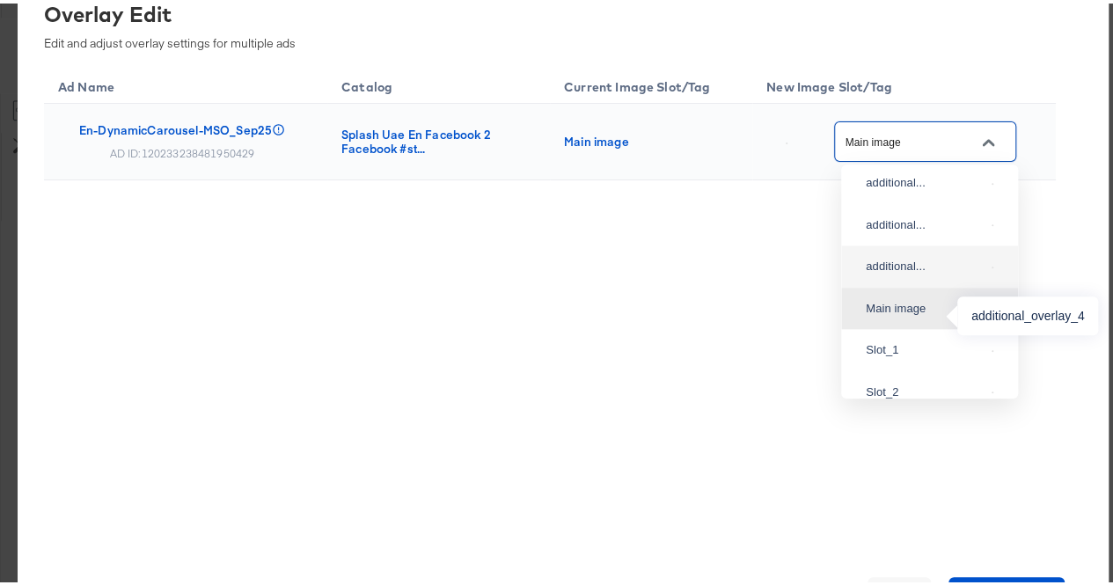
click at [933, 272] on div "additional..." at bounding box center [925, 263] width 119 height 18
type input "additional_overlay_4"
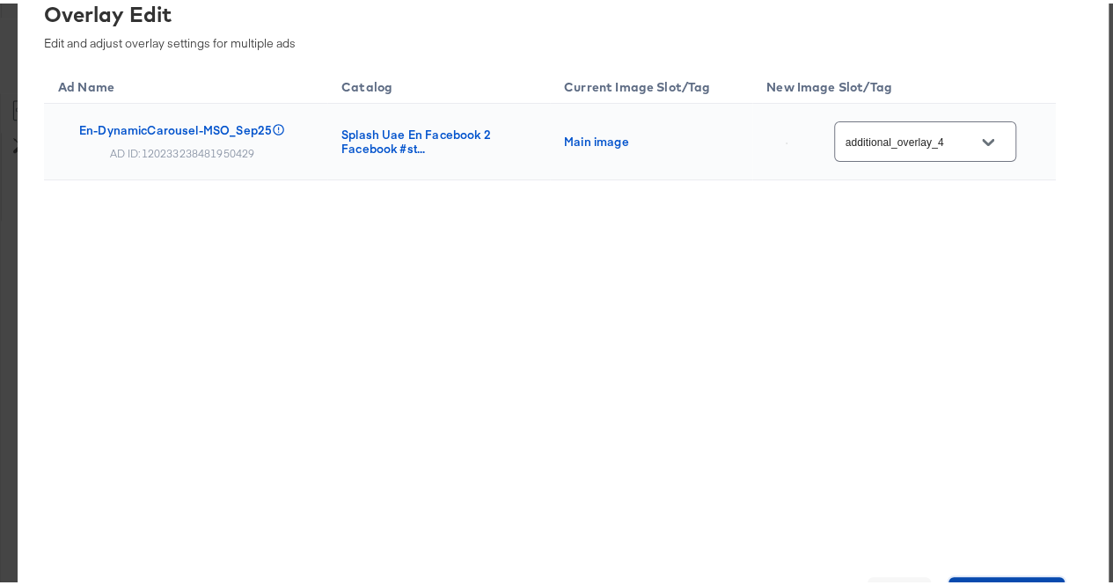
click at [986, 575] on button "Save Changes" at bounding box center [1007, 591] width 117 height 35
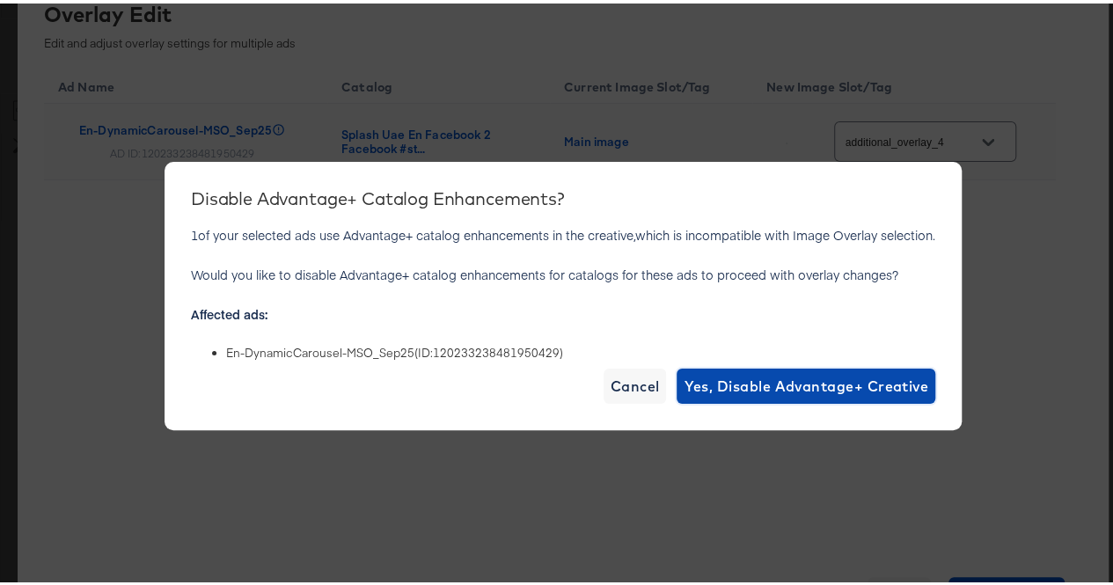
click at [815, 370] on span "Yes, Disable Advantage+ Creative" at bounding box center [806, 382] width 245 height 25
